Goal: Information Seeking & Learning: Understand process/instructions

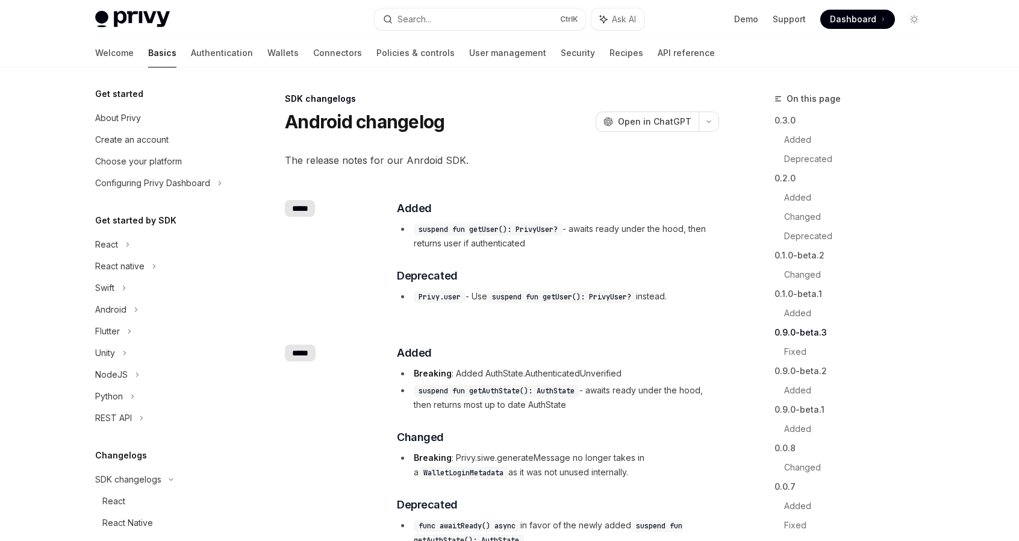
scroll to position [738, 0]
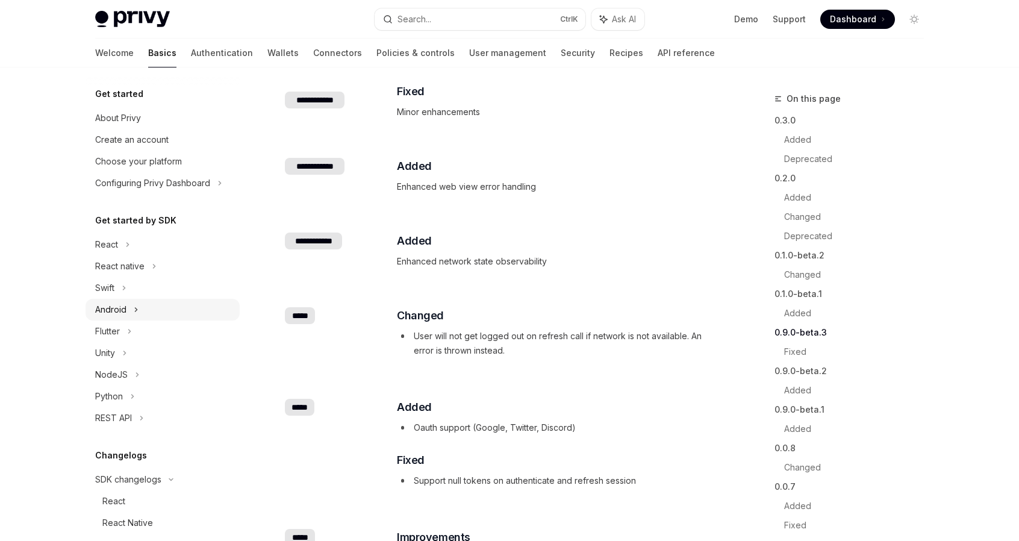
click at [134, 308] on icon at bounding box center [136, 309] width 5 height 14
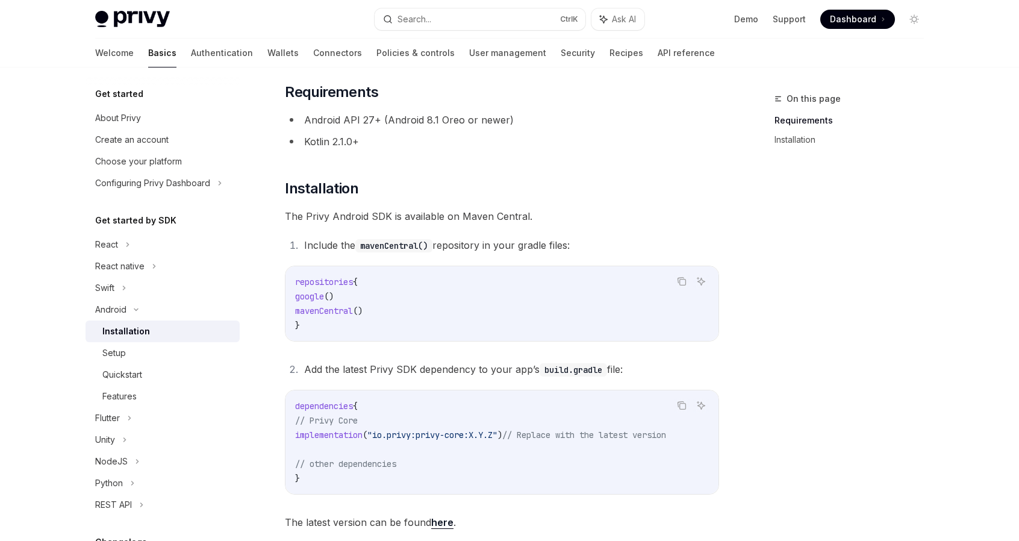
scroll to position [61, 0]
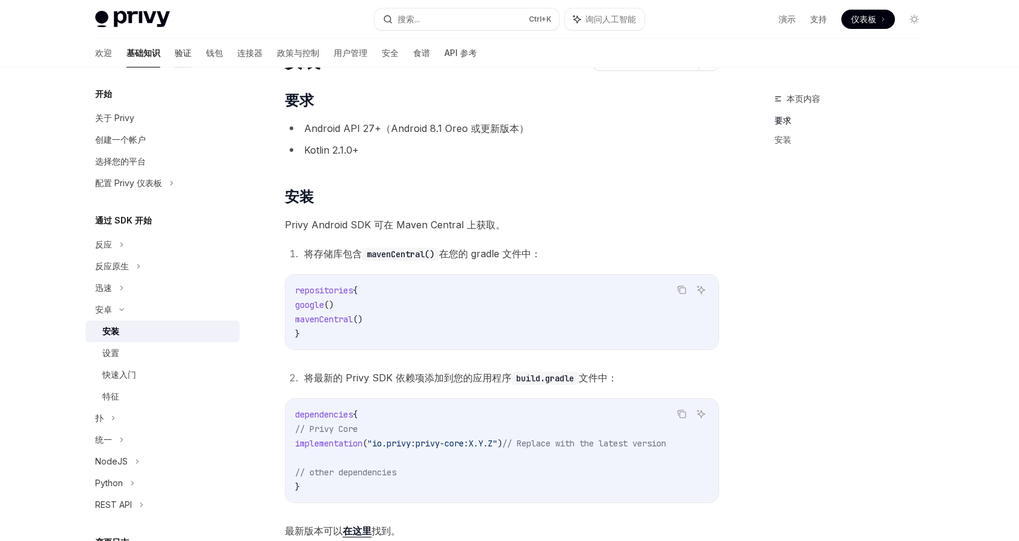
click at [175, 52] on font "验证" at bounding box center [183, 53] width 17 height 10
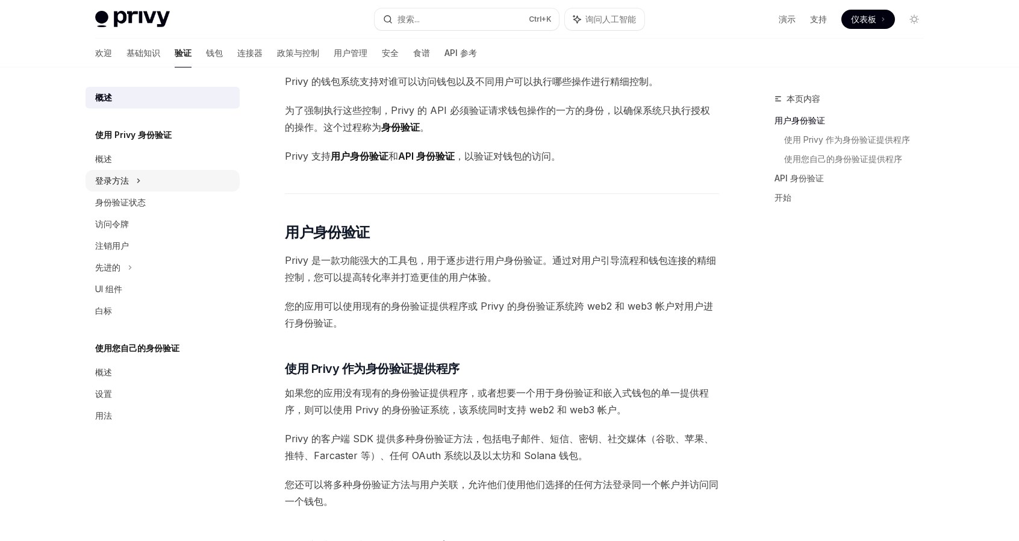
click at [150, 181] on div "登录方法" at bounding box center [163, 181] width 154 height 22
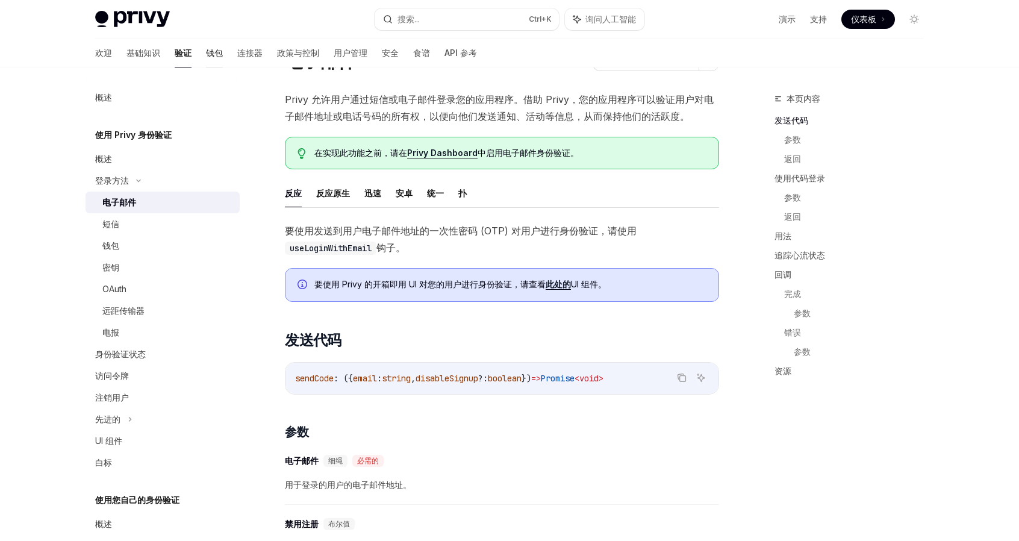
click at [206, 52] on font "钱包" at bounding box center [214, 53] width 17 height 10
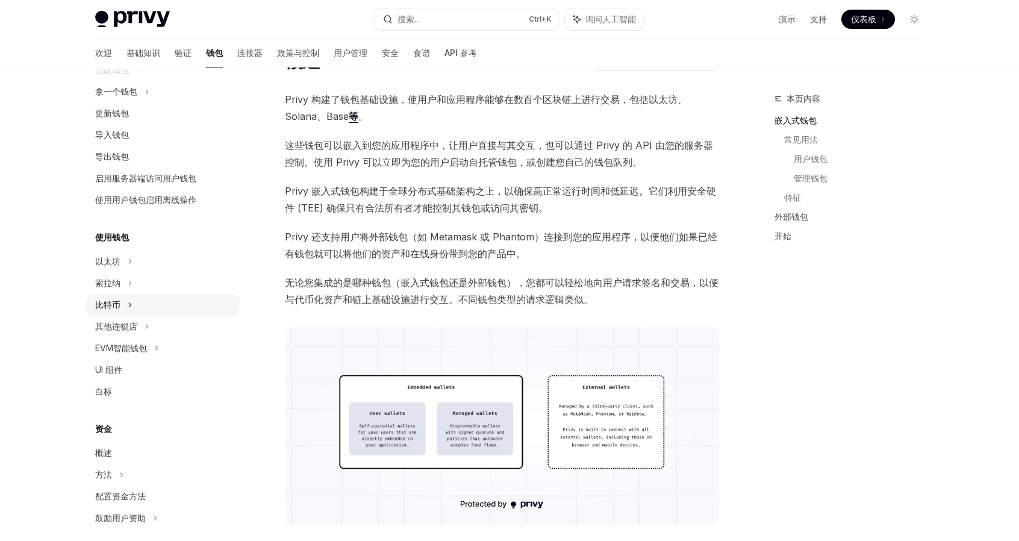
scroll to position [120, 0]
click at [111, 71] on font "以太坊" at bounding box center [112, 66] width 34 height 10
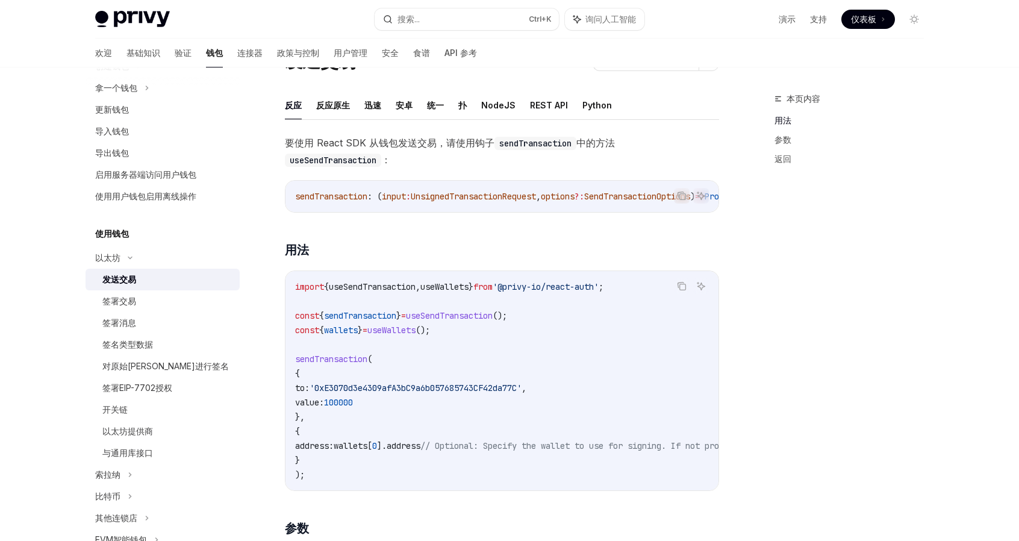
click at [868, 252] on div "本页内容 用法 参数 返回" at bounding box center [841, 316] width 183 height 449
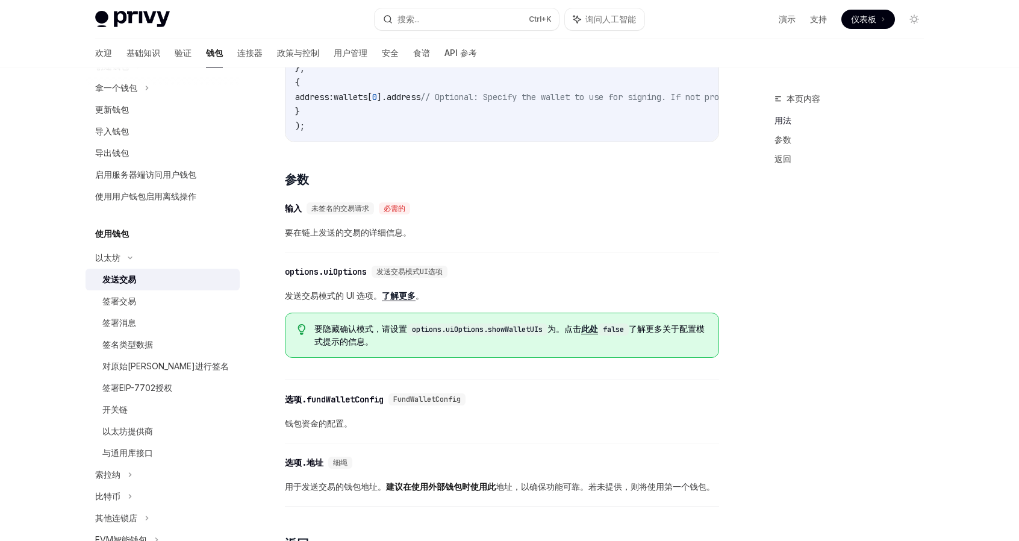
scroll to position [482, 0]
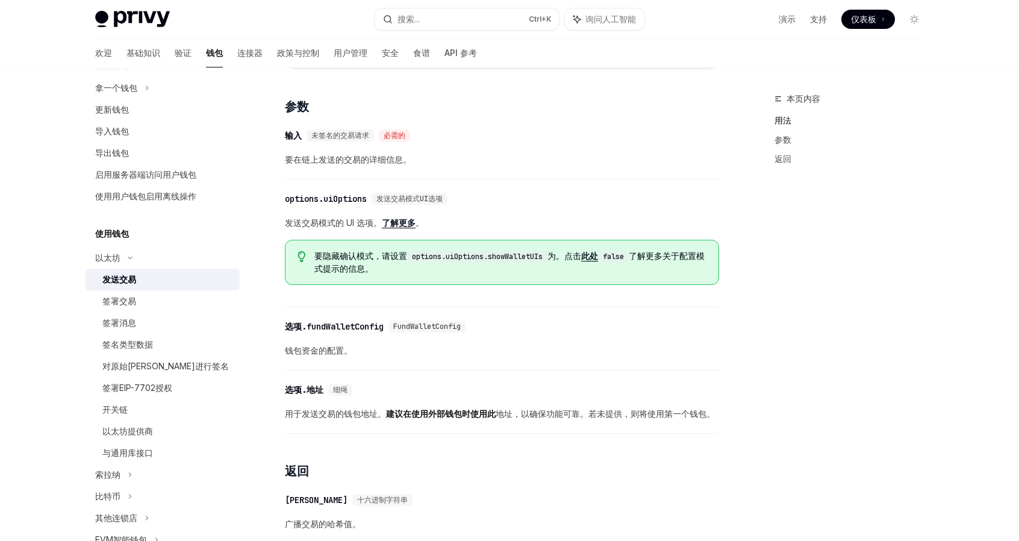
click at [396, 228] on font "了解更多" at bounding box center [399, 222] width 34 height 10
type textarea "*"
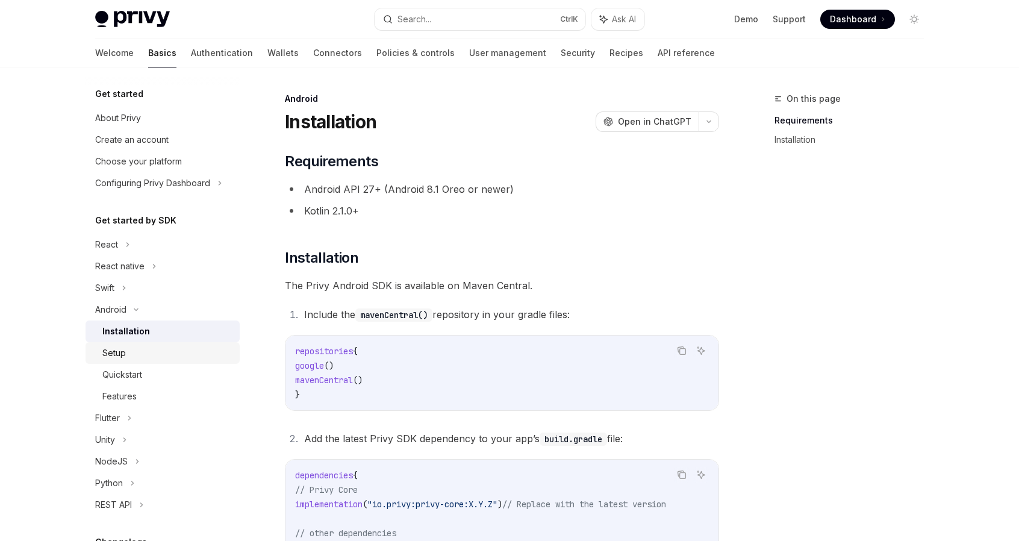
click at [151, 352] on div "Setup" at bounding box center [167, 353] width 130 height 14
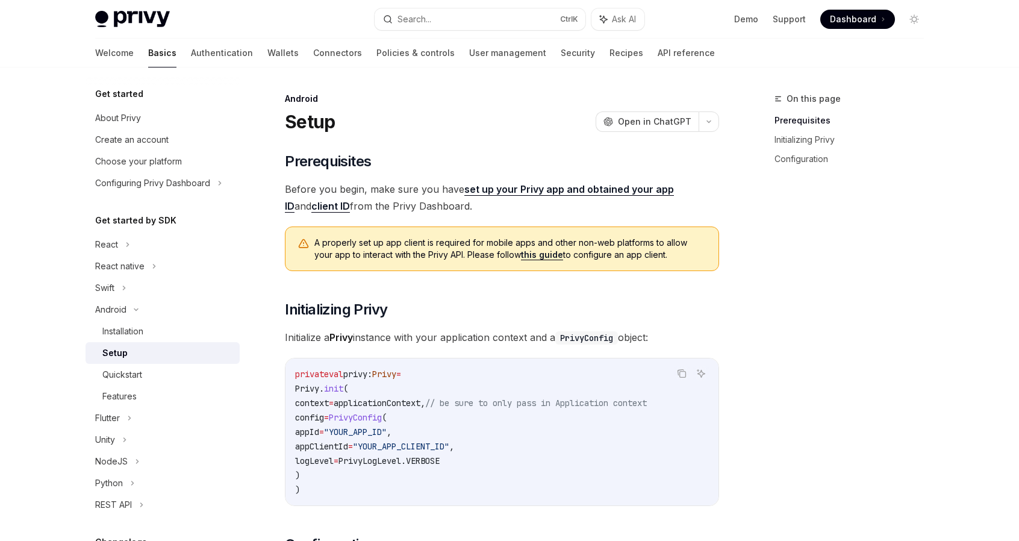
scroll to position [181, 0]
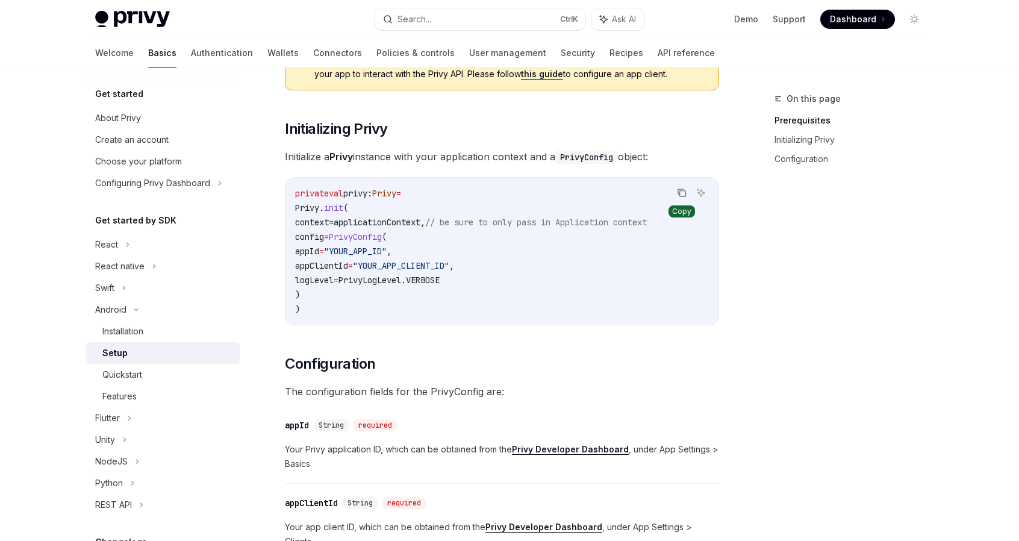
click at [680, 191] on icon "Copy the contents from the code block" at bounding box center [683, 194] width 6 height 6
drag, startPoint x: 916, startPoint y: 111, endPoint x: 954, endPoint y: 163, distance: 64.2
click at [954, 163] on div "Privy Docs home page Search... Ctrl K Ask AI Demo Support Dashboard Dashboard S…" at bounding box center [509, 369] width 1019 height 1101
click at [848, 17] on span "Dashboard" at bounding box center [853, 19] width 46 height 12
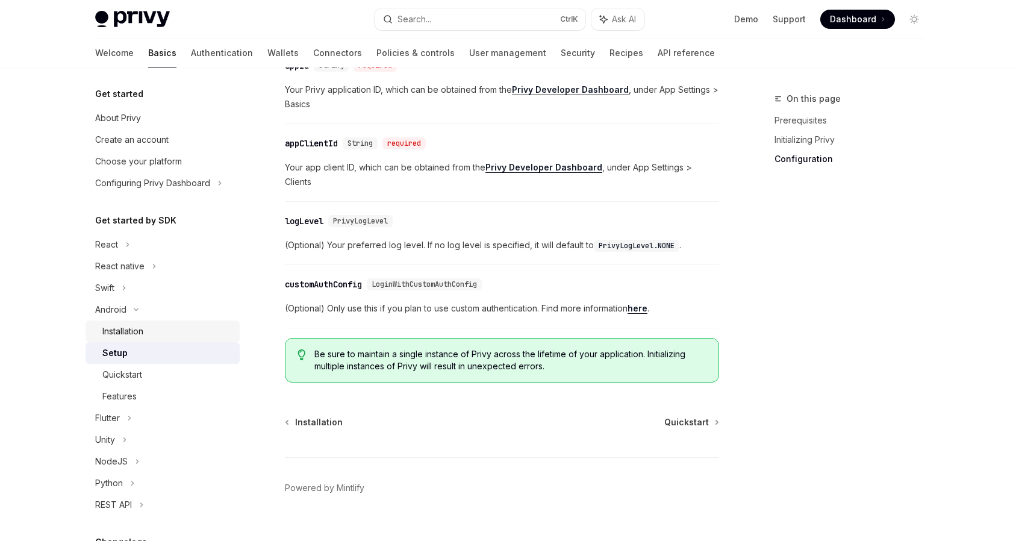
scroll to position [549, 0]
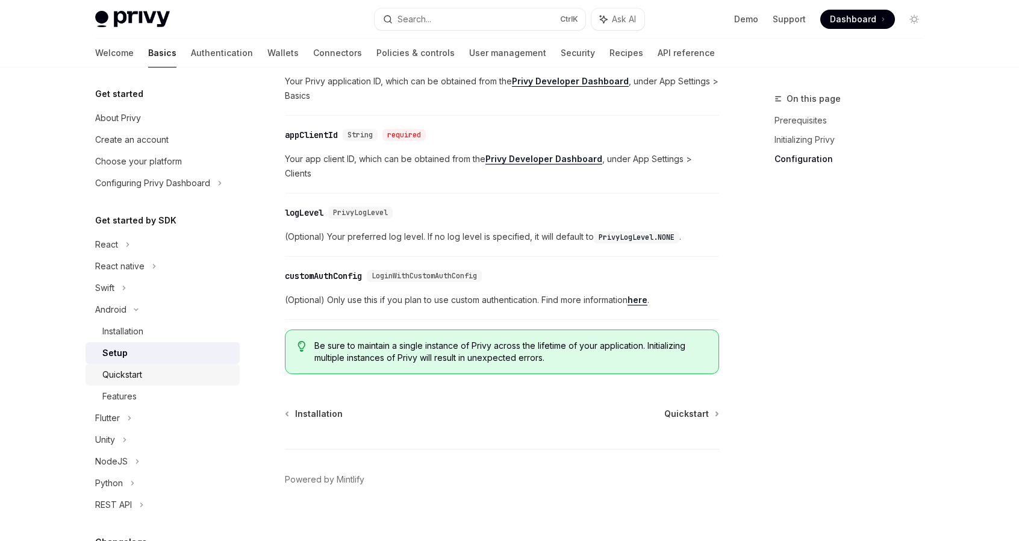
click at [133, 370] on div "Quickstart" at bounding box center [122, 374] width 40 height 14
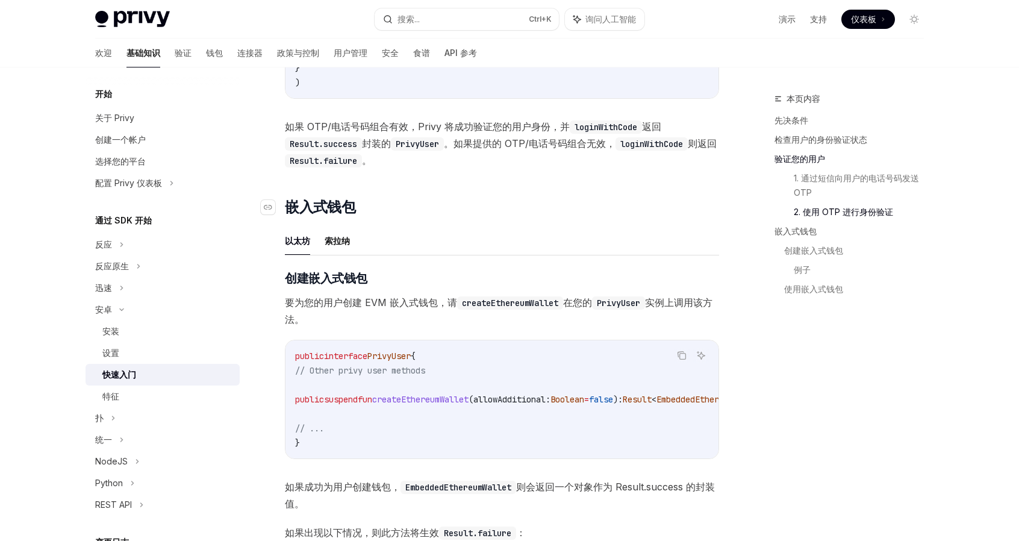
scroll to position [1325, 0]
click at [337, 247] on font "索拉纳" at bounding box center [337, 242] width 25 height 10
click at [289, 245] on font "以太坊" at bounding box center [297, 242] width 25 height 10
type textarea "*"
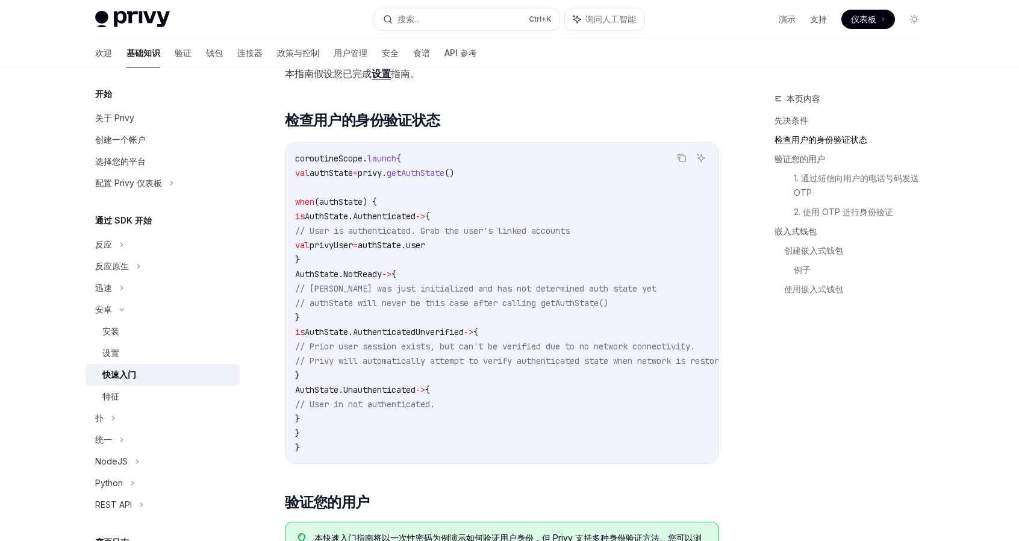
scroll to position [120, 0]
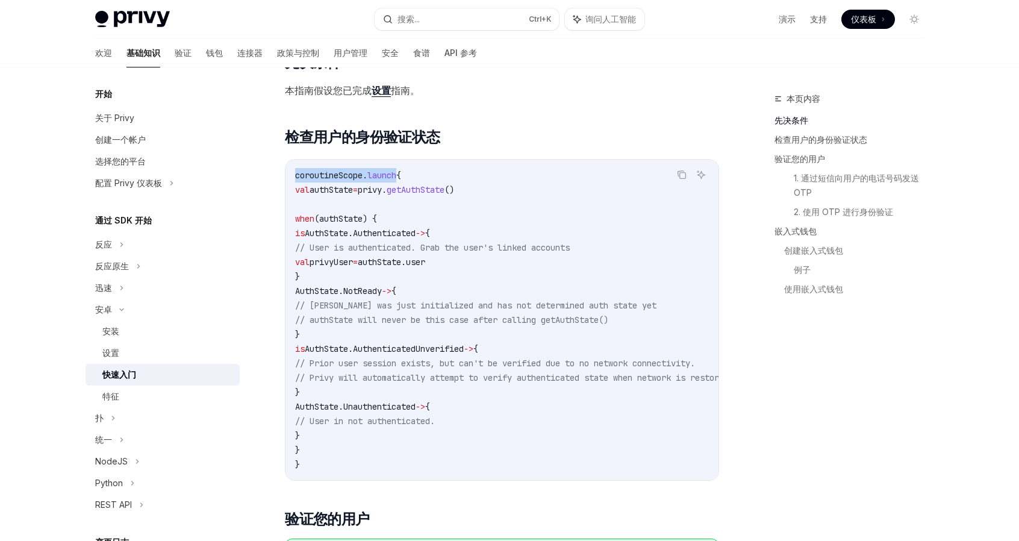
drag, startPoint x: 296, startPoint y: 175, endPoint x: 400, endPoint y: 174, distance: 103.6
click at [400, 174] on span "coroutineScope. launch {" at bounding box center [348, 175] width 106 height 11
copy span "coroutineScope. launch"
drag, startPoint x: 305, startPoint y: 190, endPoint x: 353, endPoint y: 447, distance: 261.6
click at [353, 447] on code "coroutineScope. launch { val authState = privy. getAuthState () when (authState…" at bounding box center [528, 320] width 467 height 304
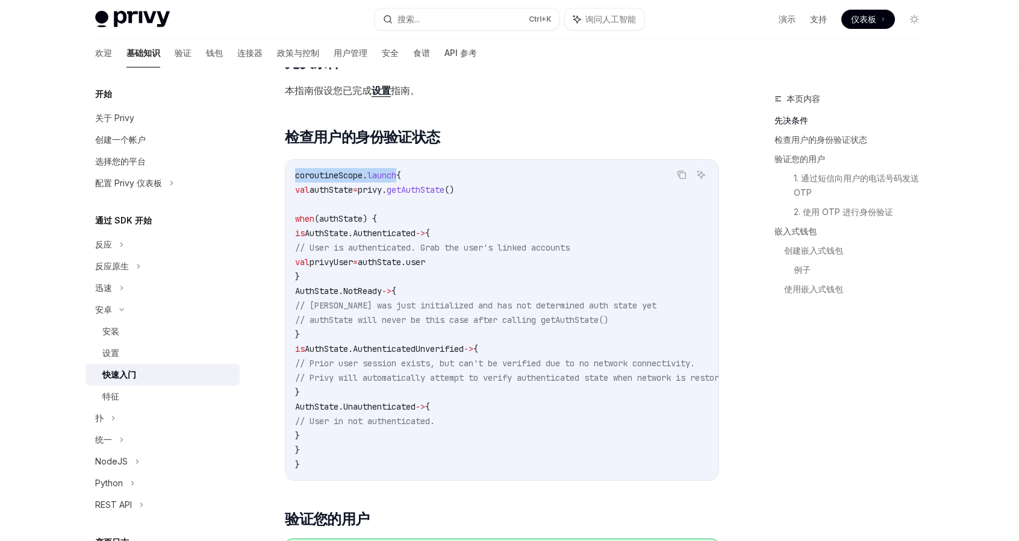
copy code "val authState = privy. getAuthState () when (authState) { is AuthState.Authenti…"
